Goal: Transaction & Acquisition: Book appointment/travel/reservation

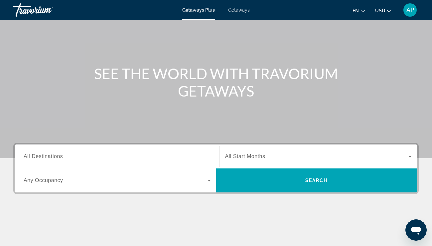
scroll to position [42, 0]
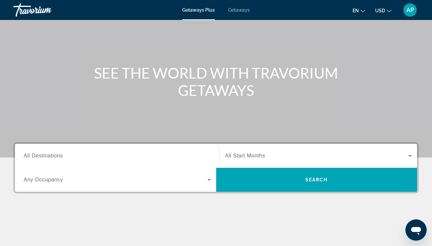
click at [175, 151] on div "Search widget" at bounding box center [117, 155] width 187 height 19
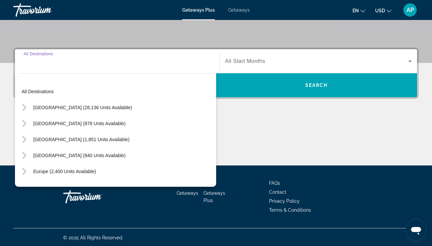
scroll to position [138, 0]
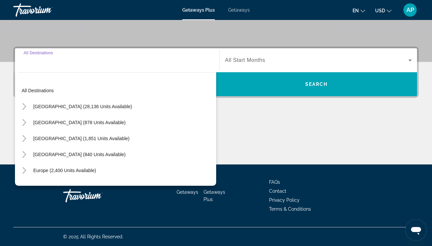
click at [266, 114] on div "Destination All Destinations All destinations United States (28,136 units avail…" at bounding box center [216, 106] width 432 height 118
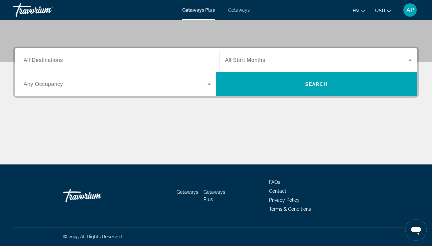
click at [158, 62] on input "Destination All Destinations" at bounding box center [117, 61] width 187 height 8
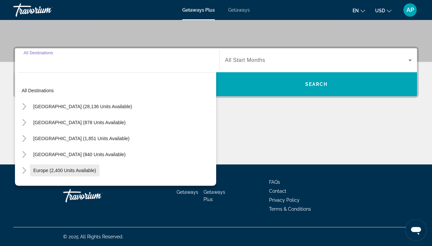
click at [60, 172] on span "Europe (2,400 units available)" at bounding box center [64, 170] width 63 height 5
type input "**********"
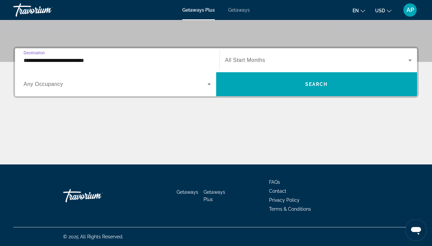
click at [86, 91] on div "Search widget" at bounding box center [117, 84] width 187 height 19
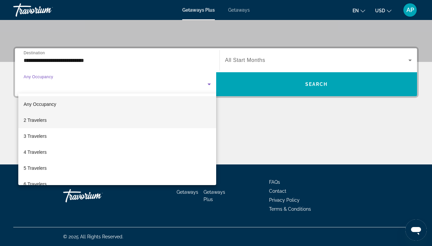
click at [80, 118] on mat-option "2 Travelers" at bounding box center [117, 120] width 198 height 16
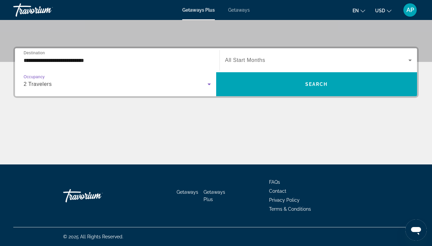
click at [268, 58] on span "Search widget" at bounding box center [317, 60] width 184 height 8
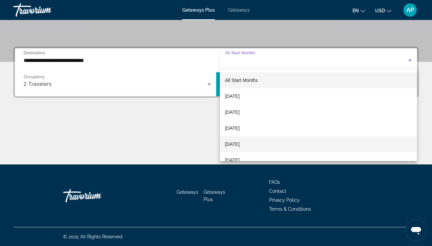
click at [258, 141] on mat-option "[DATE]" at bounding box center [319, 144] width 198 height 16
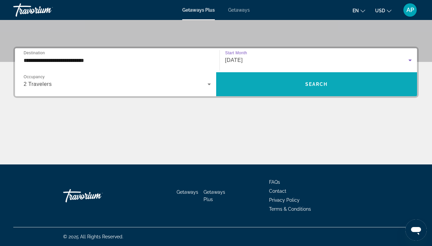
click at [273, 92] on span "Search widget" at bounding box center [316, 84] width 201 height 16
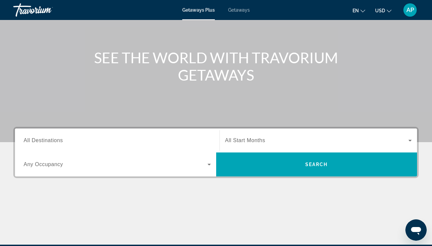
click at [245, 142] on span "All Start Months" at bounding box center [245, 140] width 40 height 6
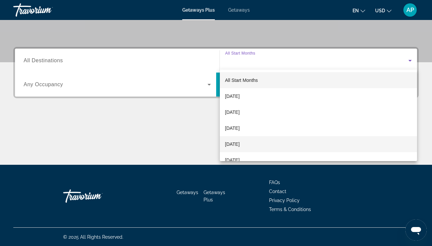
scroll to position [138, 0]
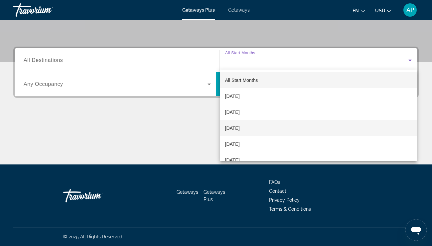
click at [240, 126] on span "[DATE]" at bounding box center [232, 128] width 15 height 8
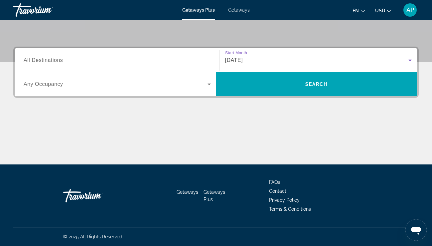
click at [167, 77] on div "Search widget" at bounding box center [117, 84] width 187 height 19
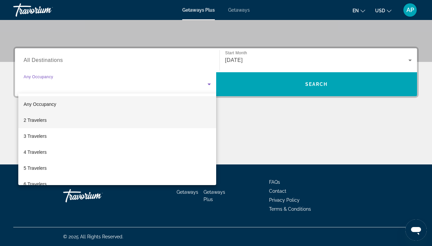
click at [142, 116] on mat-option "2 Travelers" at bounding box center [117, 120] width 198 height 16
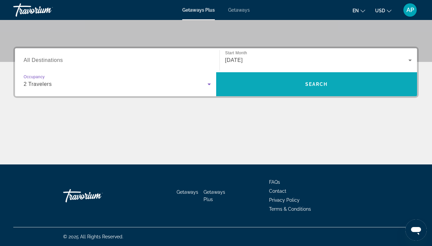
click at [252, 78] on span "Search widget" at bounding box center [316, 84] width 201 height 16
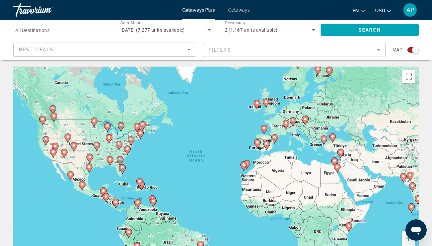
click at [44, 121] on icon "Main content" at bounding box center [42, 120] width 6 height 9
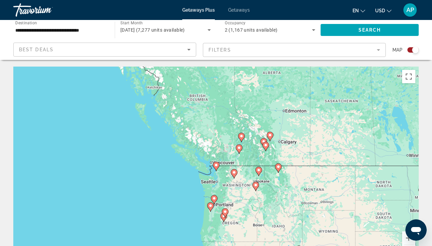
click at [217, 168] on icon "Main content" at bounding box center [216, 166] width 6 height 9
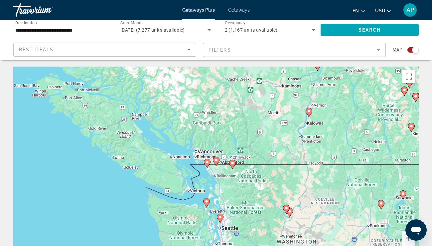
click at [208, 163] on image "Main content" at bounding box center [207, 162] width 4 height 4
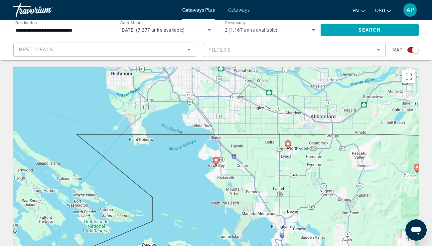
click at [287, 146] on icon "Main content" at bounding box center [288, 145] width 6 height 9
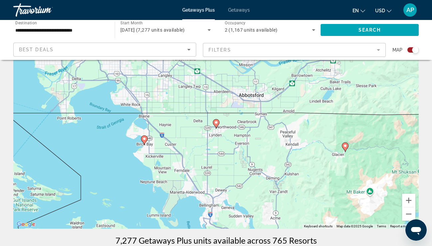
scroll to position [37, 0]
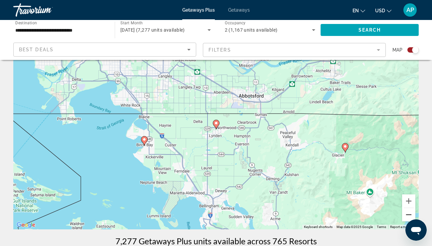
click at [406, 215] on button "Zoom out" at bounding box center [408, 214] width 13 height 13
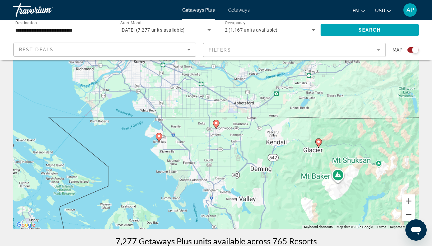
click at [406, 215] on button "Zoom out" at bounding box center [408, 214] width 13 height 13
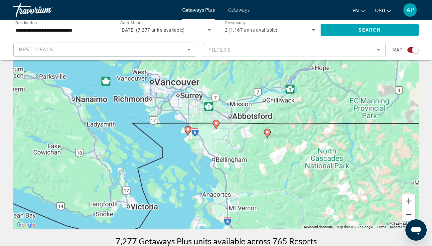
click at [406, 215] on button "Zoom out" at bounding box center [408, 214] width 13 height 13
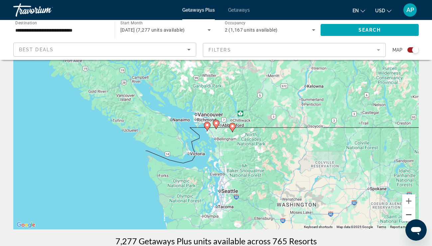
click at [406, 215] on button "Zoom out" at bounding box center [408, 214] width 13 height 13
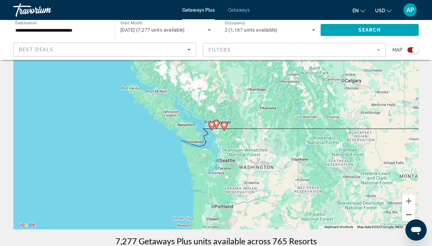
click at [406, 215] on button "Zoom out" at bounding box center [408, 214] width 13 height 13
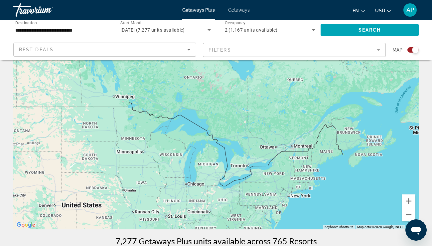
drag, startPoint x: 372, startPoint y: 169, endPoint x: 77, endPoint y: 147, distance: 295.9
click at [77, 147] on div "To activate drag with keyboard, press Alt + Enter. Once in keyboard drag state,…" at bounding box center [216, 130] width 406 height 200
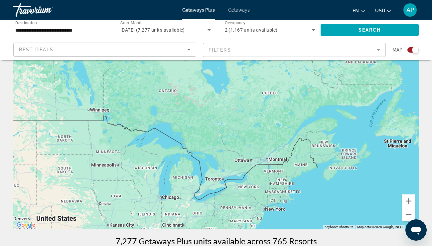
drag, startPoint x: 230, startPoint y: 123, endPoint x: 203, endPoint y: 135, distance: 29.6
click at [203, 135] on div "To activate drag with keyboard, press Alt + Enter. Once in keyboard drag state,…" at bounding box center [216, 130] width 406 height 200
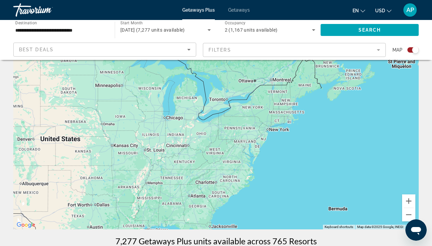
drag, startPoint x: 203, startPoint y: 135, endPoint x: 208, endPoint y: 56, distance: 79.6
click at [408, 207] on button "Zoom in" at bounding box center [408, 200] width 13 height 13
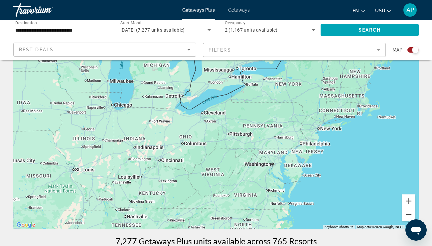
click at [408, 210] on button "Zoom out" at bounding box center [408, 214] width 13 height 13
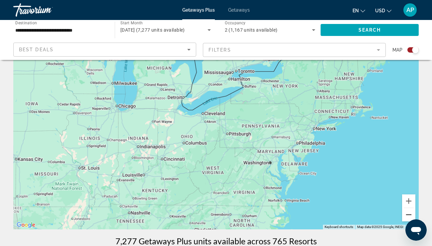
click at [408, 210] on button "Zoom out" at bounding box center [408, 214] width 13 height 13
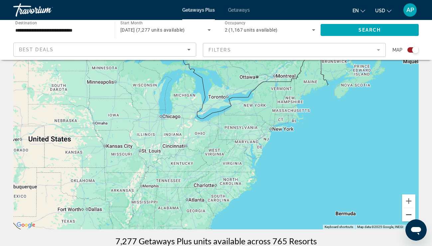
click at [408, 210] on button "Zoom out" at bounding box center [408, 214] width 13 height 13
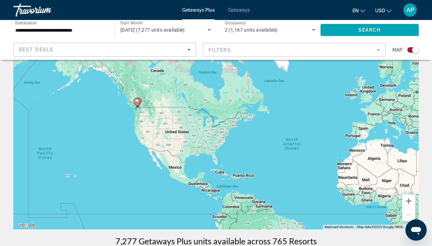
click at [55, 25] on div "**********" at bounding box center [60, 30] width 91 height 19
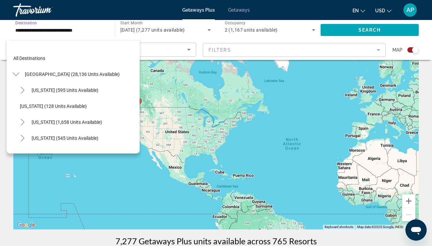
scroll to position [535, 0]
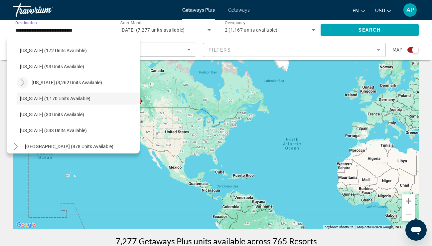
click at [22, 82] on icon "Toggle Virginia (3,262 units available)" at bounding box center [22, 82] width 7 height 7
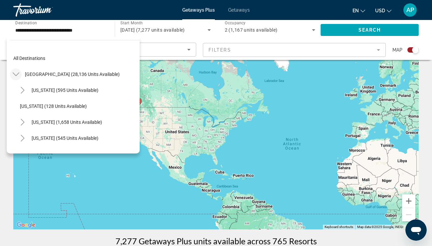
scroll to position [0, 0]
click at [13, 76] on icon "Toggle United States (28,136 units available)" at bounding box center [16, 74] width 7 height 7
click at [15, 105] on icon "Toggle Canada (1,851 units available)" at bounding box center [16, 106] width 7 height 7
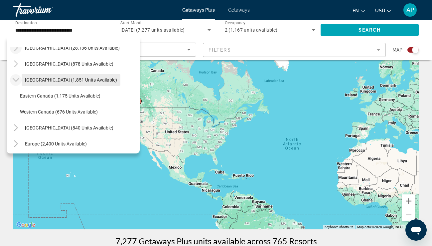
scroll to position [31, 0]
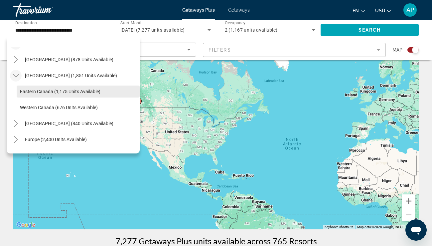
click at [61, 93] on span "Eastern Canada (1,175 units available)" at bounding box center [60, 91] width 81 height 5
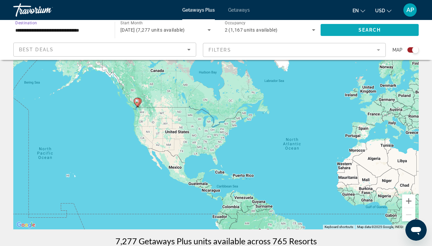
click at [332, 29] on span "Search widget" at bounding box center [370, 30] width 98 height 16
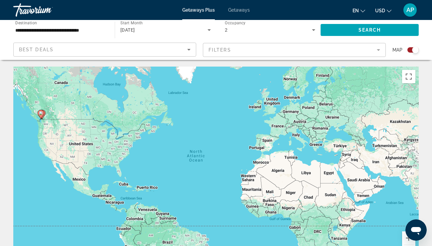
click at [77, 33] on input "**********" at bounding box center [60, 30] width 91 height 8
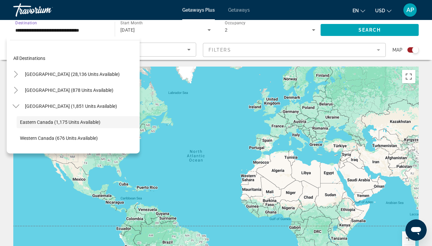
scroll to position [24, 0]
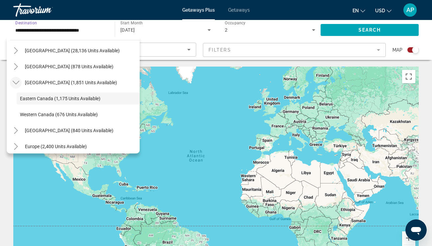
click at [14, 83] on icon "Toggle Canada (1,851 units available)" at bounding box center [16, 82] width 7 height 7
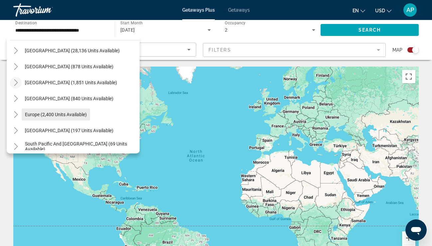
click at [35, 114] on span "Europe (2,400 units available)" at bounding box center [56, 114] width 62 height 5
type input "**********"
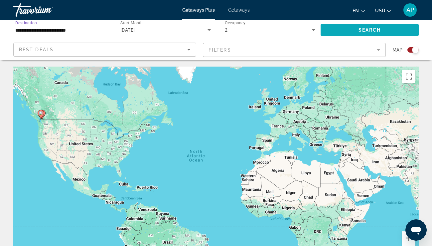
click at [359, 31] on span "Search" at bounding box center [370, 29] width 23 height 5
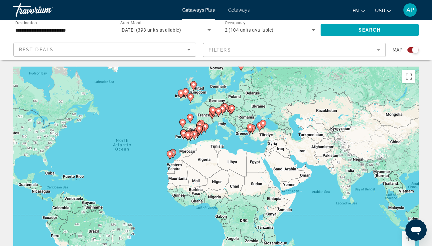
drag, startPoint x: 321, startPoint y: 160, endPoint x: 245, endPoint y: 149, distance: 76.4
click at [245, 149] on div "To activate drag with keyboard, press Alt + Enter. Once in keyboard drag state,…" at bounding box center [216, 167] width 406 height 200
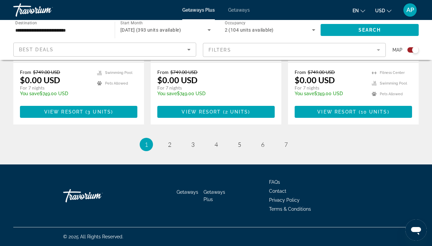
scroll to position [1087, 0]
click at [169, 144] on span "2" at bounding box center [169, 144] width 3 height 7
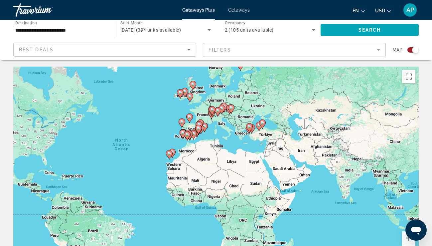
click at [219, 119] on div "To activate drag with keyboard, press Alt + Enter. Once in keyboard drag state,…" at bounding box center [216, 167] width 406 height 200
click at [82, 31] on input "**********" at bounding box center [60, 30] width 91 height 8
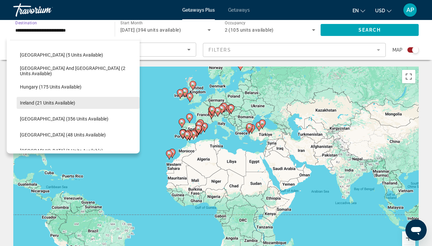
scroll to position [180, 0]
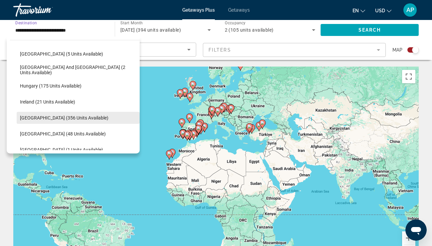
click at [40, 120] on span "[GEOGRAPHIC_DATA] (356 units available)" at bounding box center [64, 117] width 88 height 5
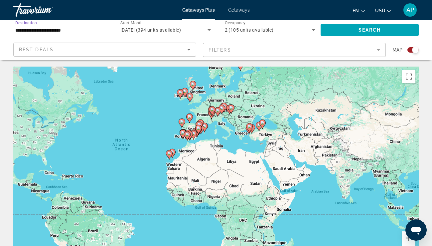
click at [57, 33] on input "**********" at bounding box center [60, 30] width 91 height 8
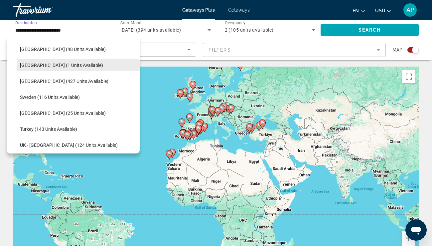
scroll to position [265, 0]
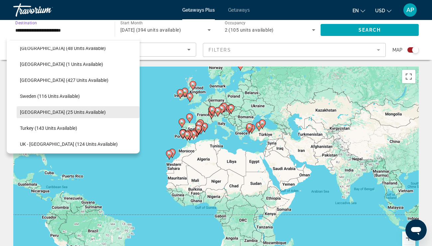
click at [51, 110] on span "[GEOGRAPHIC_DATA] (25 units available)" at bounding box center [63, 111] width 86 height 5
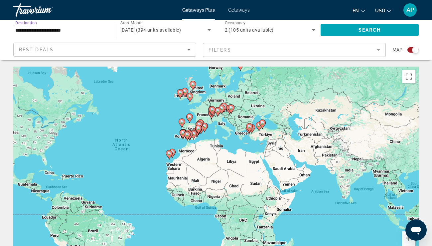
type input "**********"
click at [361, 31] on span "Search" at bounding box center [370, 29] width 23 height 5
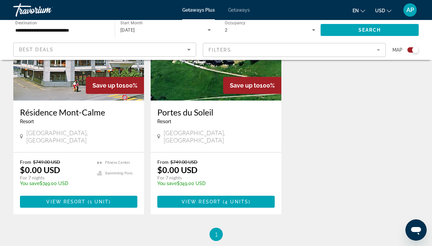
scroll to position [294, 0]
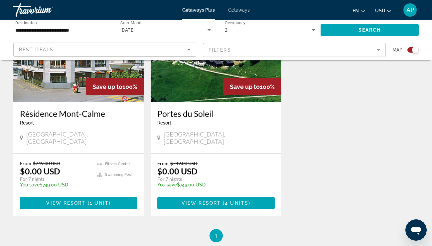
click at [203, 117] on h3 "Portes du Soleil" at bounding box center [215, 113] width 117 height 10
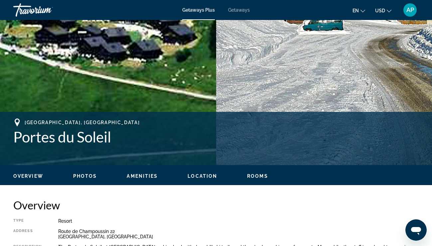
scroll to position [169, 0]
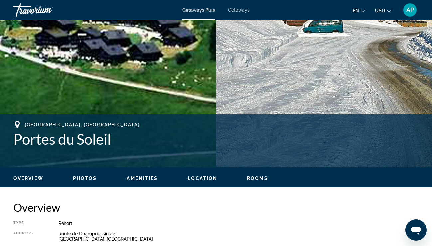
click at [241, 11] on span "Getaways" at bounding box center [239, 9] width 22 height 5
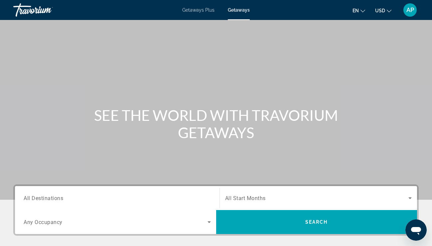
click at [209, 9] on span "Getaways Plus" at bounding box center [198, 9] width 32 height 5
click at [121, 201] on input "Destination All Destinations" at bounding box center [117, 198] width 187 height 8
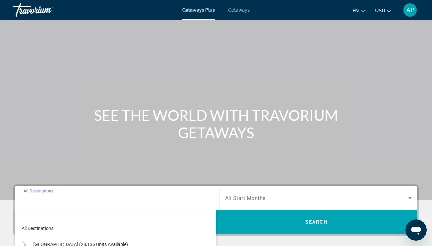
scroll to position [138, 0]
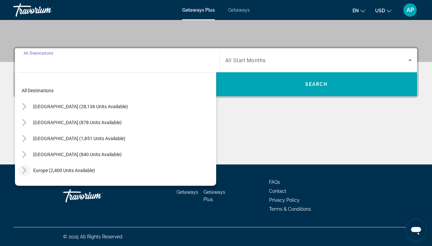
click at [26, 171] on icon "Toggle Europe (2,400 units available)" at bounding box center [24, 170] width 7 height 7
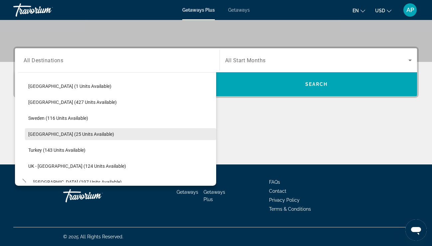
scroll to position [276, 0]
click at [41, 132] on span "[GEOGRAPHIC_DATA] (25 units available)" at bounding box center [71, 133] width 86 height 5
type input "**********"
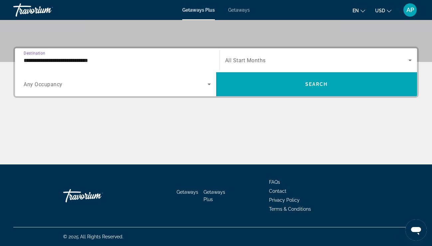
click at [253, 56] on div "Search widget" at bounding box center [318, 60] width 187 height 19
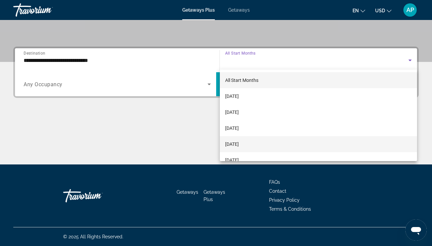
click at [236, 145] on span "[DATE]" at bounding box center [232, 144] width 14 height 8
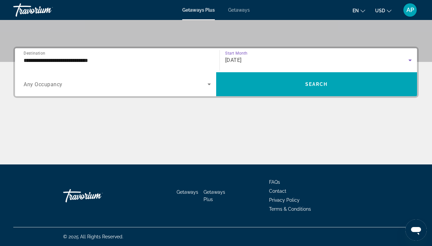
click at [144, 85] on span "Search widget" at bounding box center [116, 84] width 184 height 8
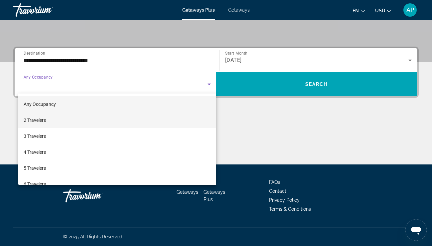
click at [120, 127] on mat-option "2 Travelers" at bounding box center [117, 120] width 198 height 16
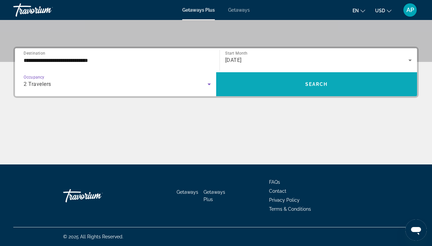
click at [268, 83] on span "Search widget" at bounding box center [316, 84] width 201 height 16
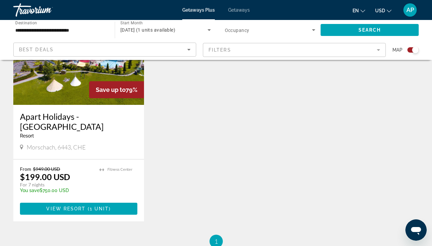
scroll to position [295, 0]
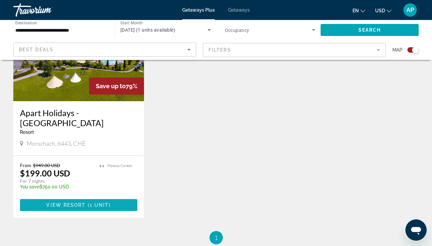
click at [66, 205] on span "View Resort" at bounding box center [65, 204] width 39 height 5
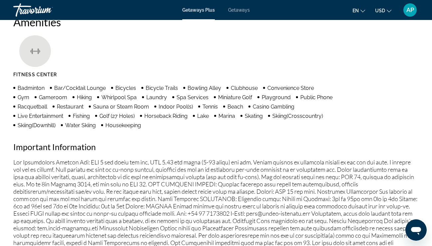
scroll to position [735, 0]
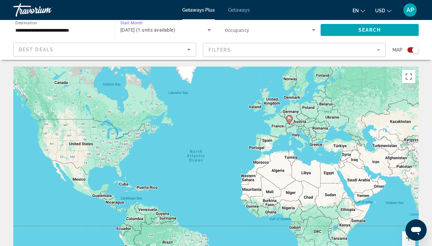
click at [162, 31] on span "January 2026 (1 units available)" at bounding box center [147, 29] width 55 height 5
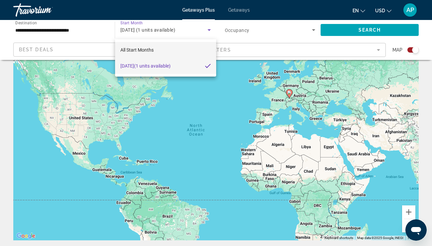
scroll to position [25, 0]
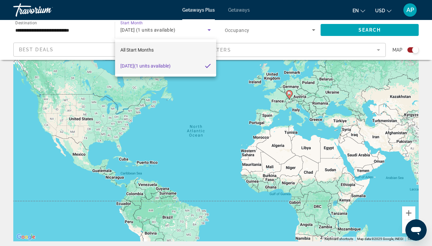
click at [151, 48] on span "All Start Months" at bounding box center [136, 49] width 33 height 5
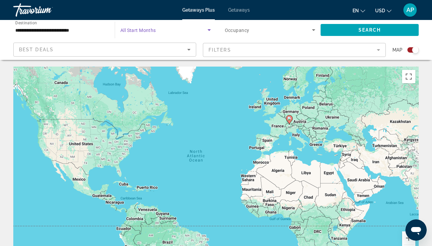
scroll to position [0, 0]
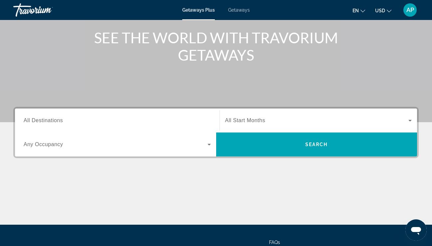
click at [98, 127] on div "Search widget" at bounding box center [117, 120] width 187 height 19
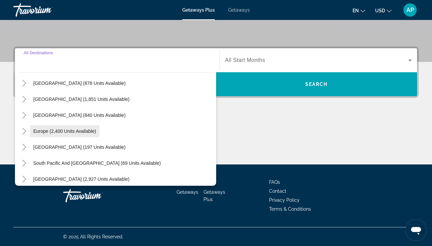
scroll to position [50, 0]
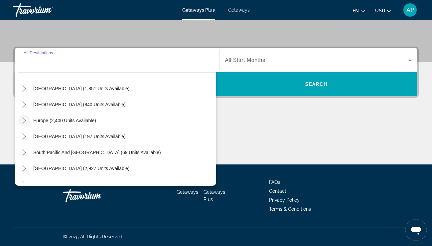
click at [25, 120] on icon "Toggle Europe (2,400 units available)" at bounding box center [24, 120] width 4 height 7
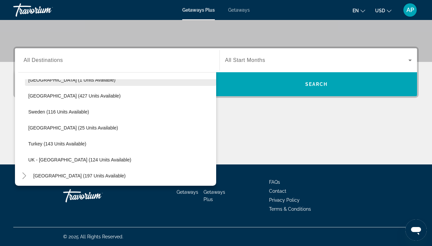
scroll to position [283, 0]
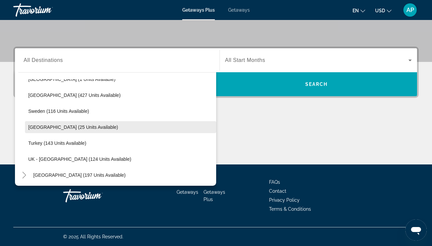
click at [52, 129] on span "[GEOGRAPHIC_DATA] (25 units available)" at bounding box center [73, 126] width 90 height 5
type input "**********"
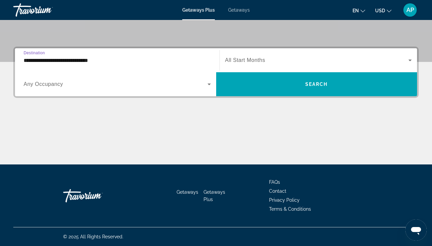
click at [234, 58] on span "All Start Months" at bounding box center [245, 60] width 40 height 6
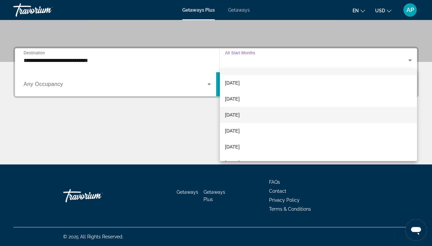
scroll to position [18, 0]
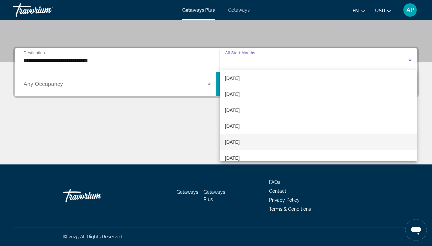
click at [230, 143] on span "[DATE]" at bounding box center [232, 142] width 15 height 8
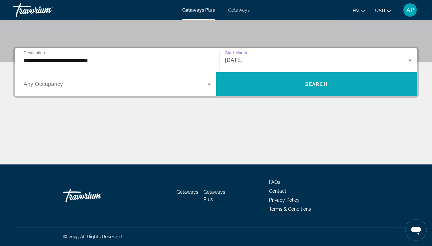
click at [262, 92] on span "Search widget" at bounding box center [316, 84] width 201 height 16
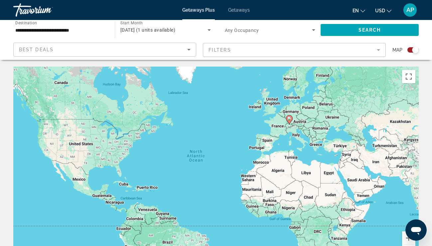
click at [245, 47] on mat-form-field "Filters" at bounding box center [294, 50] width 183 height 14
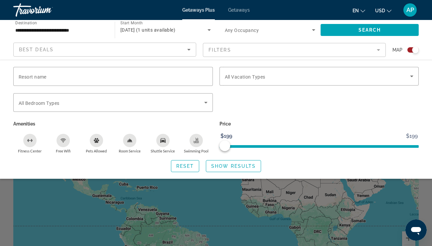
click at [236, 52] on mat-form-field "Filters" at bounding box center [294, 50] width 183 height 14
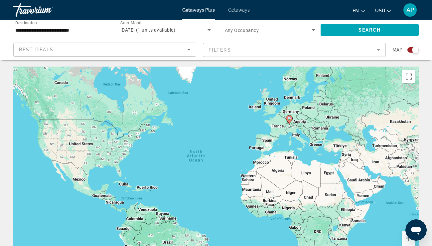
click at [200, 30] on div "[DATE] (1 units available)" at bounding box center [163, 30] width 87 height 8
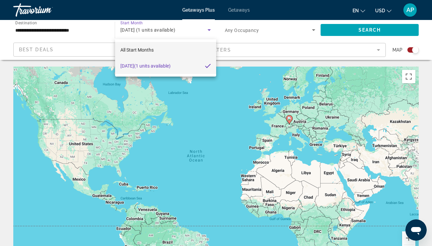
click at [193, 49] on mat-option "All Start Months" at bounding box center [165, 50] width 101 height 16
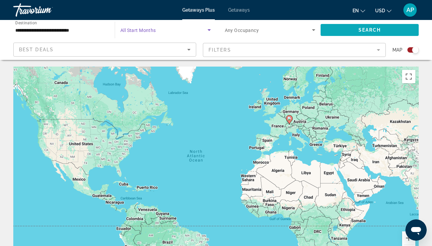
click at [364, 33] on span "Search widget" at bounding box center [370, 30] width 98 height 16
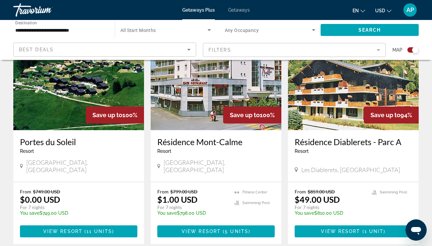
scroll to position [277, 0]
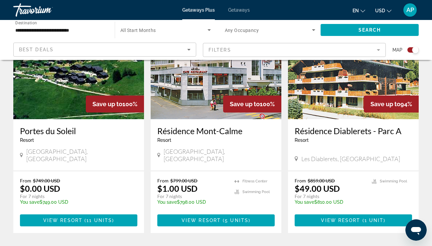
click at [73, 129] on h3 "Portes du Soleil" at bounding box center [78, 131] width 117 height 10
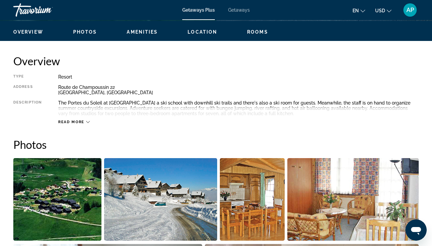
scroll to position [314, 0]
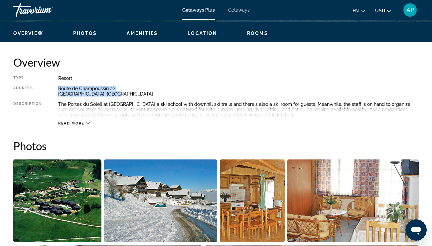
drag, startPoint x: 59, startPoint y: 87, endPoint x: 117, endPoint y: 94, distance: 59.0
click at [117, 94] on div "Route de Champoussin 22 [GEOGRAPHIC_DATA], [GEOGRAPHIC_DATA]" at bounding box center [238, 91] width 361 height 11
copy div "Route de Champoussin 22 [GEOGRAPHIC_DATA], [GEOGRAPHIC_DATA]"
click at [77, 123] on span "Read more" at bounding box center [71, 123] width 26 height 4
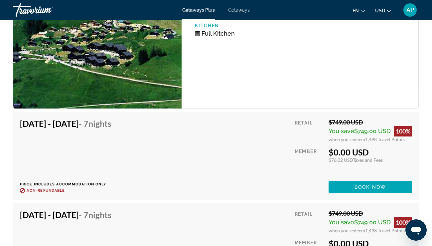
scroll to position [1346, 0]
